Goal: Find specific page/section: Find specific page/section

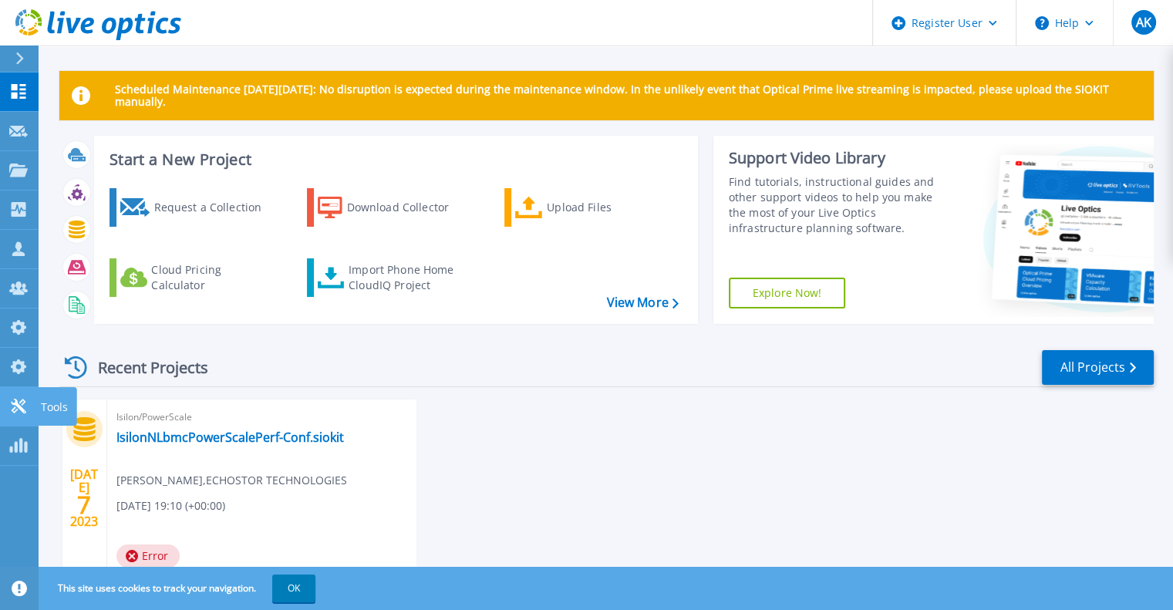
click at [24, 404] on icon at bounding box center [18, 406] width 19 height 15
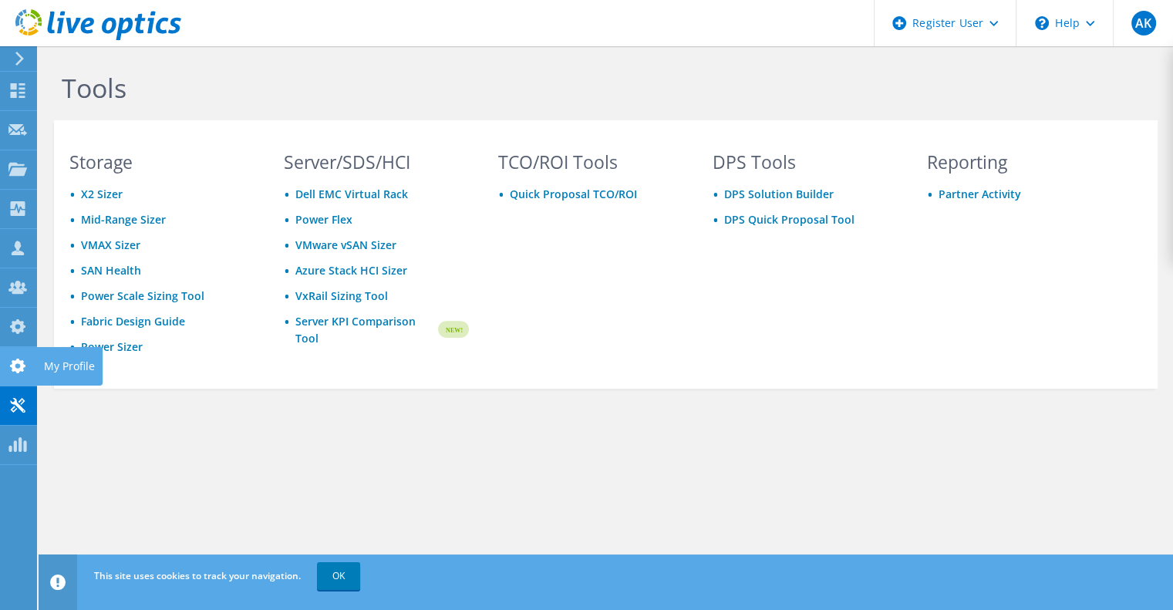
click at [21, 363] on use at bounding box center [17, 366] width 15 height 15
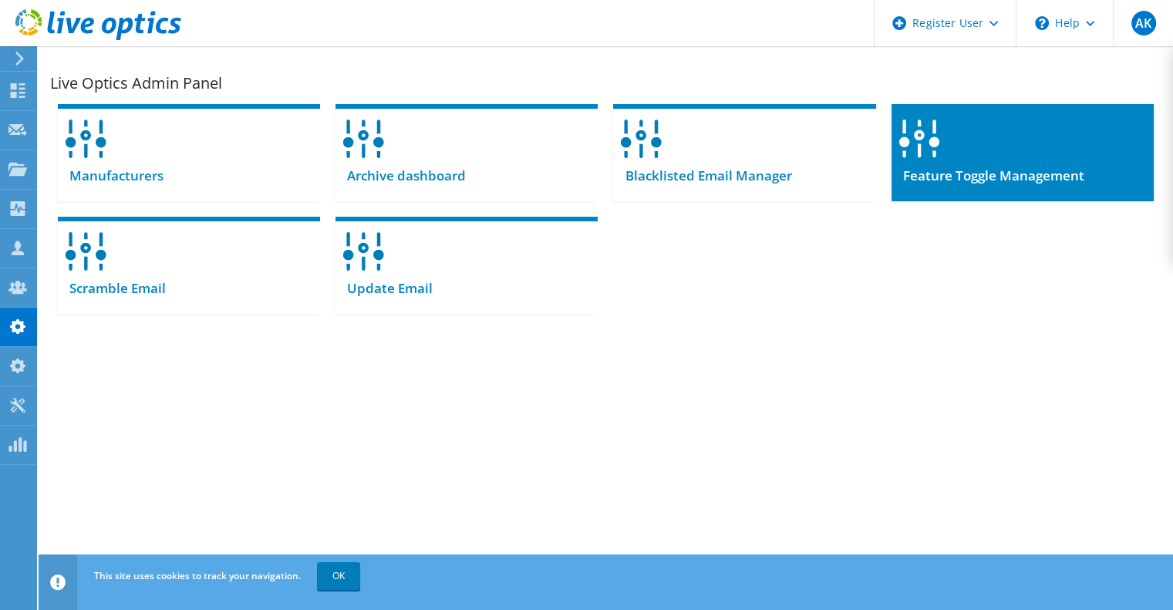
click at [1048, 169] on span "Feature Toggle Management" at bounding box center [987, 175] width 193 height 17
